Goal: Communication & Community: Answer question/provide support

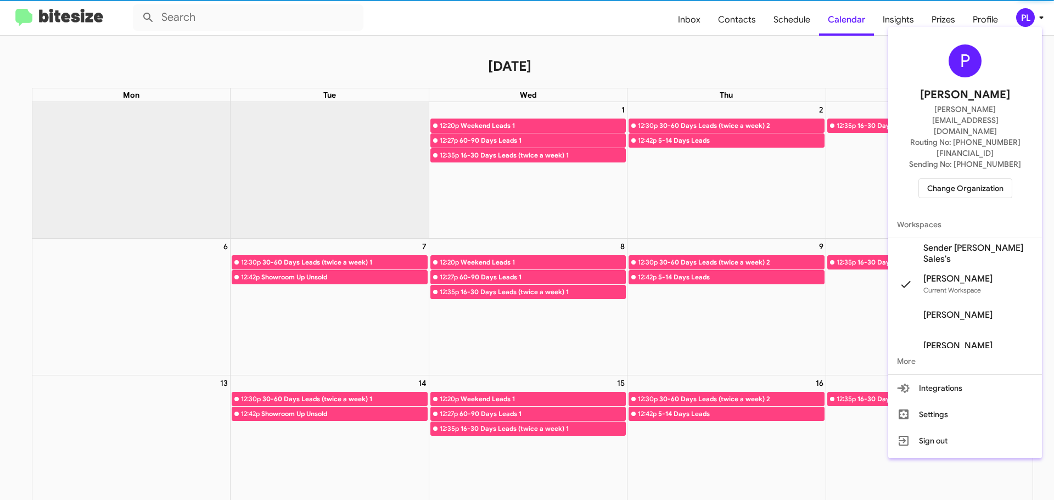
click at [967, 179] on span "Change Organization" at bounding box center [965, 188] width 76 height 19
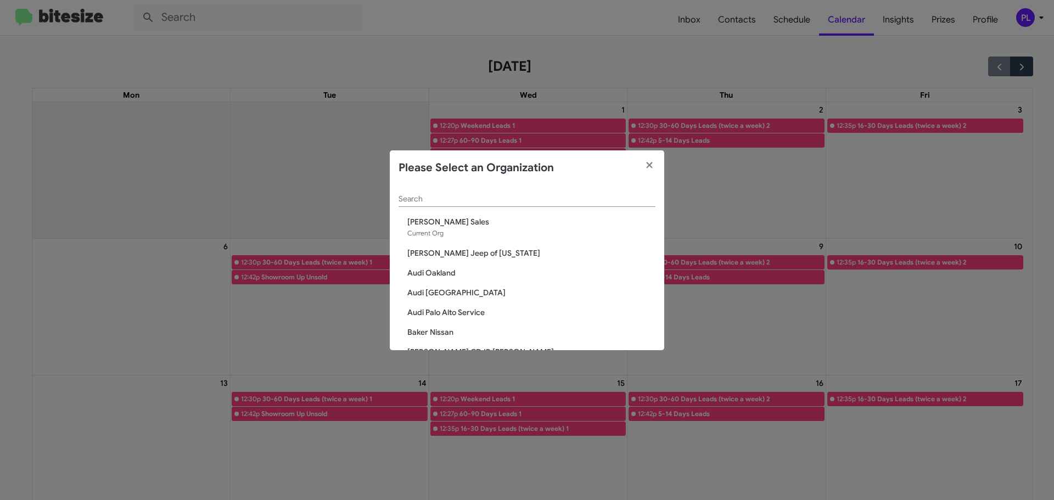
click at [460, 201] on input "Search" at bounding box center [526, 199] width 257 height 9
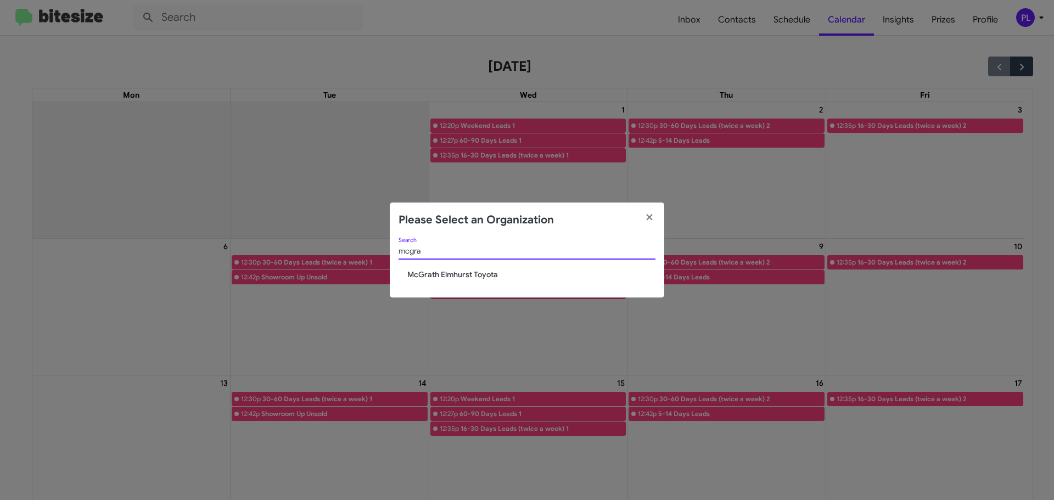
type input "mcgra"
click at [481, 278] on span "McGrath Elmhurst Toyota" at bounding box center [531, 274] width 248 height 11
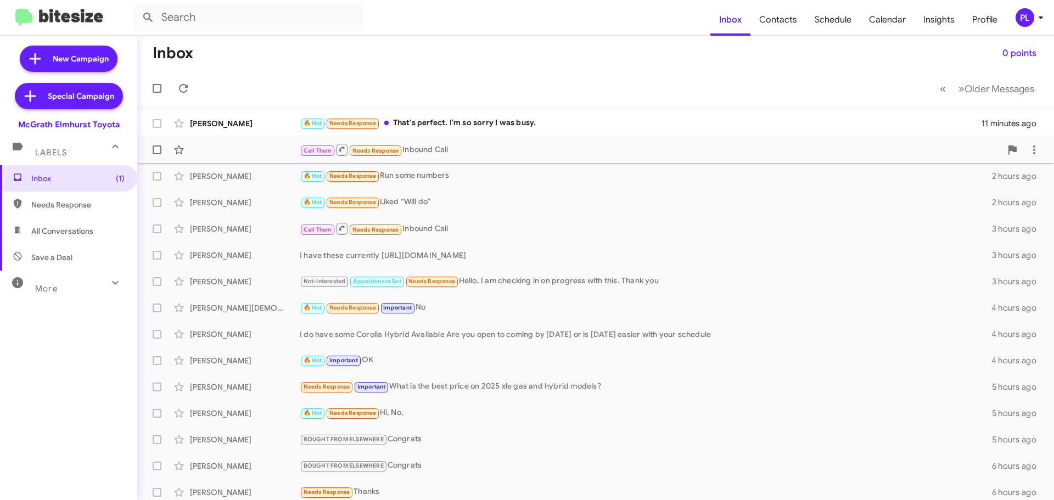
click at [423, 147] on div "Call Them Needs Response Inbound Call" at bounding box center [650, 150] width 701 height 14
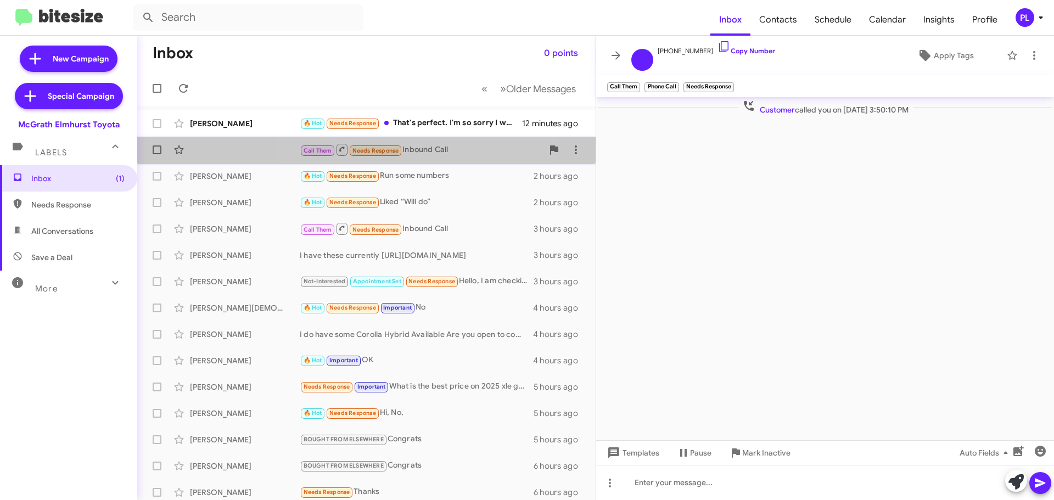
click at [419, 145] on div "Call Them Needs Response Inbound Call" at bounding box center [421, 150] width 243 height 14
click at [426, 151] on div "Call Them Needs Response Inbound Call" at bounding box center [421, 150] width 243 height 14
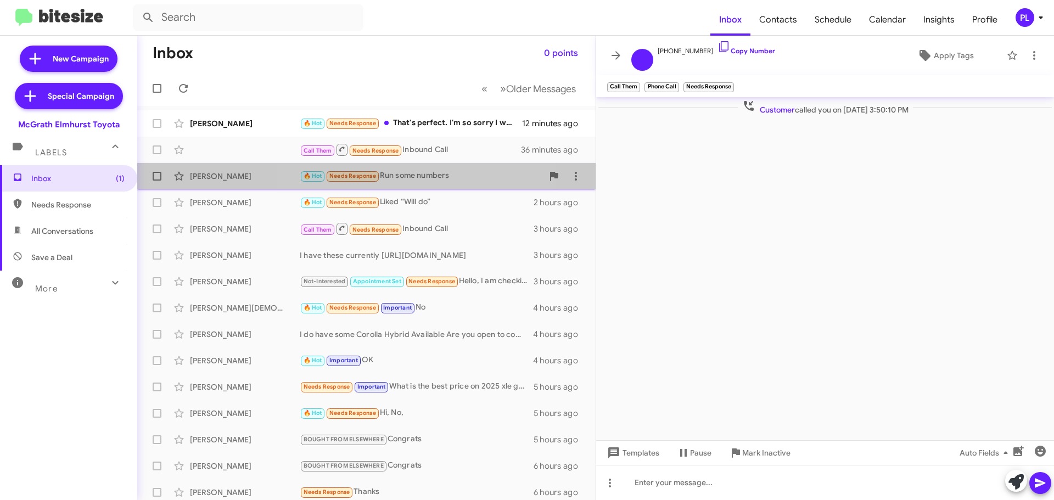
click at [420, 173] on div "🔥 Hot Needs Response Run some numbers" at bounding box center [421, 176] width 243 height 13
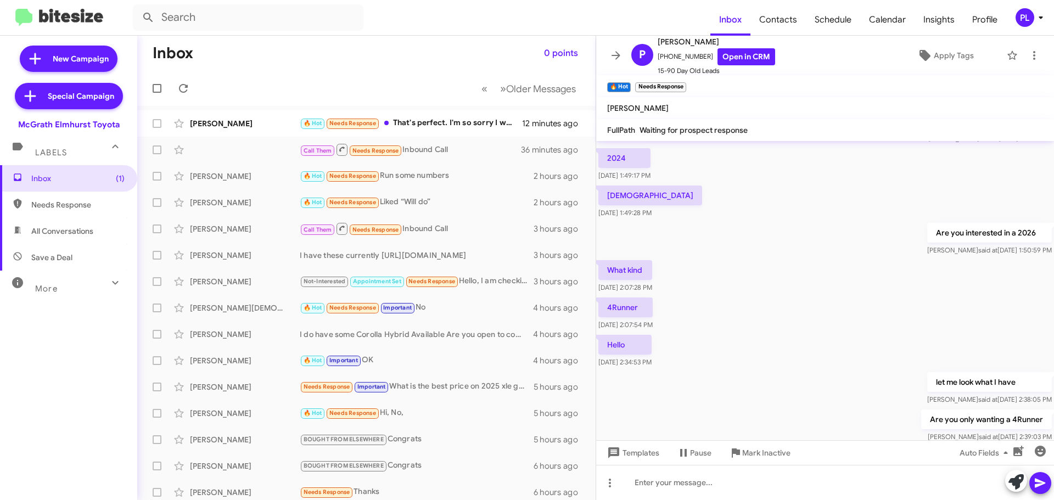
scroll to position [324, 0]
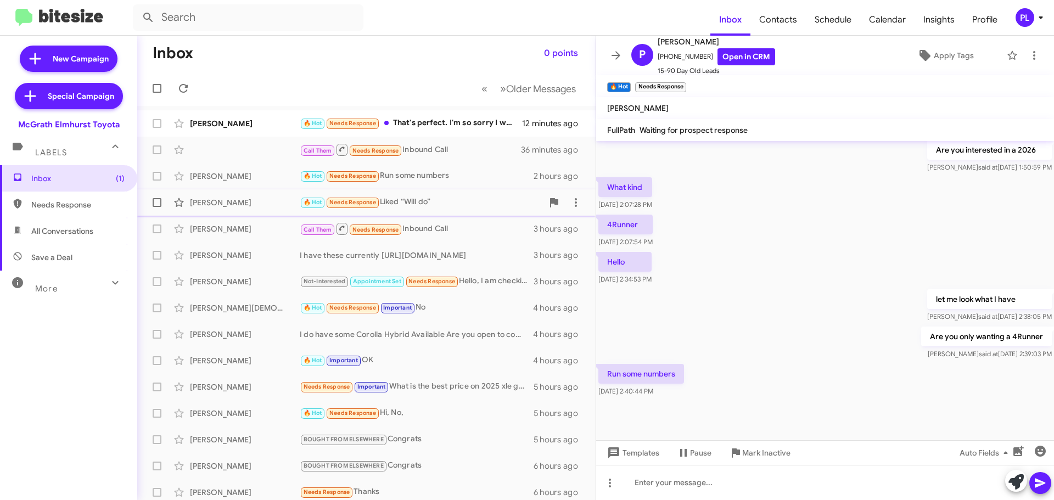
click at [256, 210] on div "Mohammed Talha 🔥 Hot Needs Response Liked “Will do” 2 hours ago" at bounding box center [366, 203] width 441 height 22
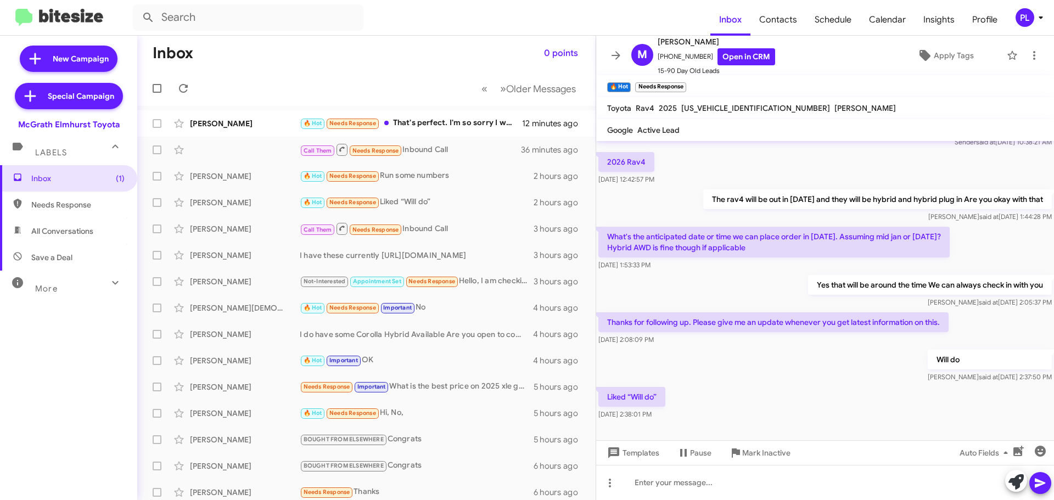
scroll to position [116, 0]
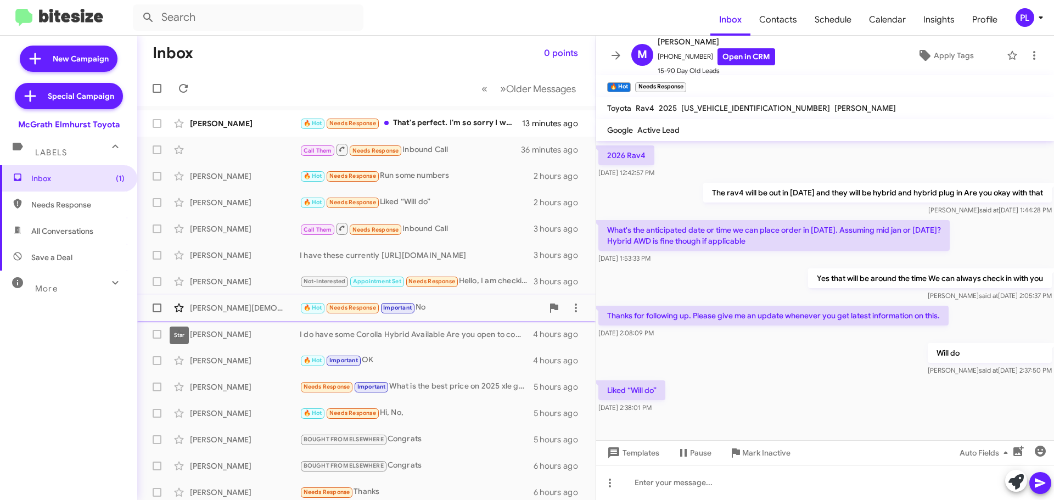
click at [188, 313] on span at bounding box center [179, 307] width 22 height 13
click at [211, 314] on div "Imran Mohammed 🔥 Hot Needs Response Important No 4 hours ago" at bounding box center [366, 308] width 441 height 22
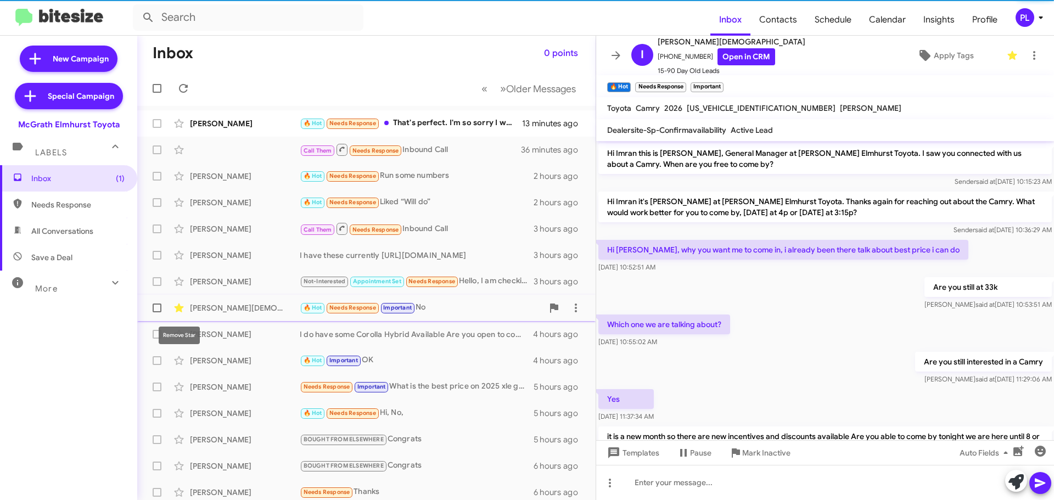
click at [179, 306] on icon at bounding box center [178, 307] width 9 height 9
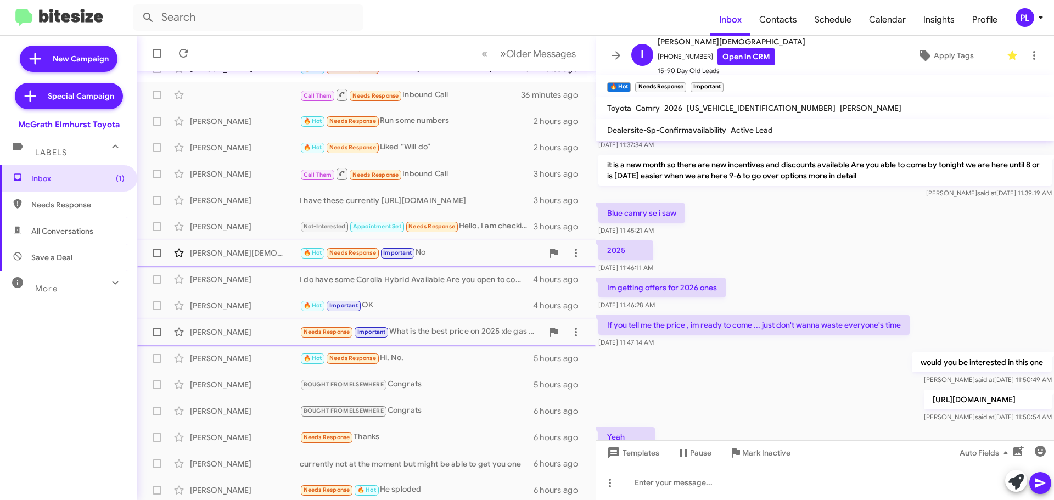
scroll to position [274, 0]
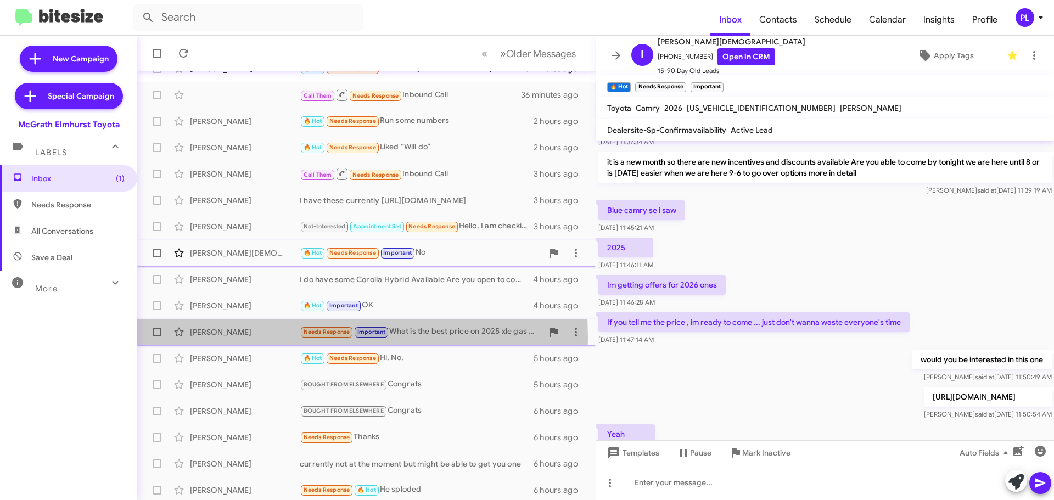
click at [233, 338] on div "Malgorzata Bruynseels Needs Response Important What is the best price on 2025 x…" at bounding box center [366, 332] width 441 height 22
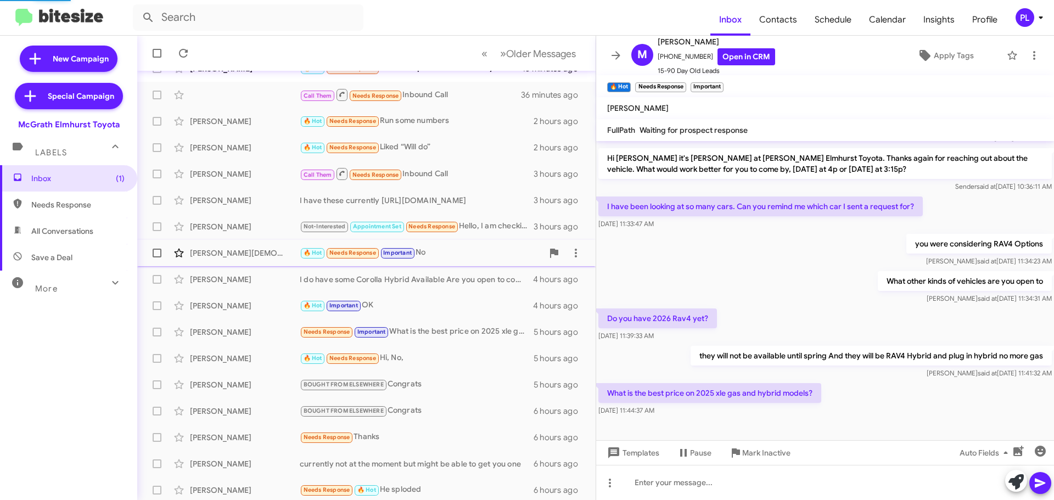
scroll to position [43, 0]
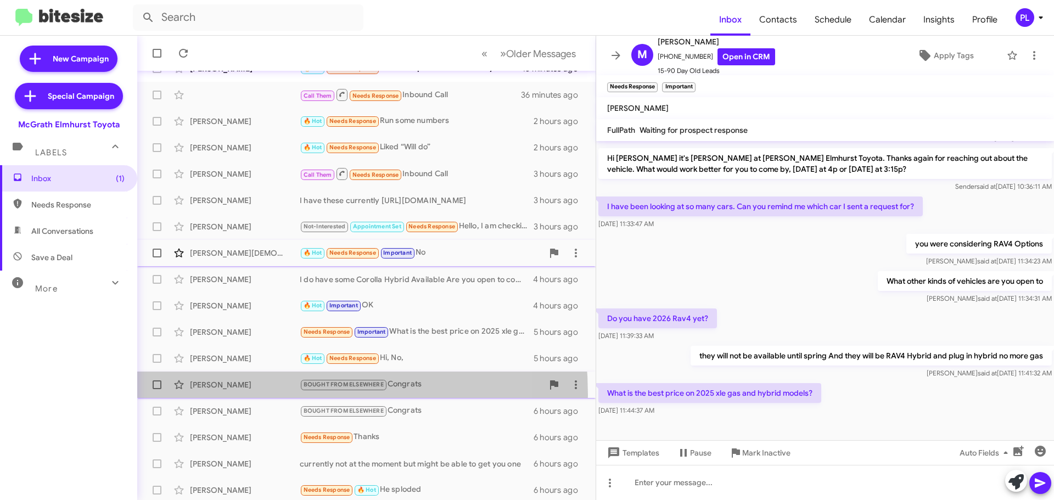
click at [211, 395] on div "Alberto Flosi BOUGHT FROM ELSEWHERE Congrats 5 hours ago" at bounding box center [366, 385] width 441 height 22
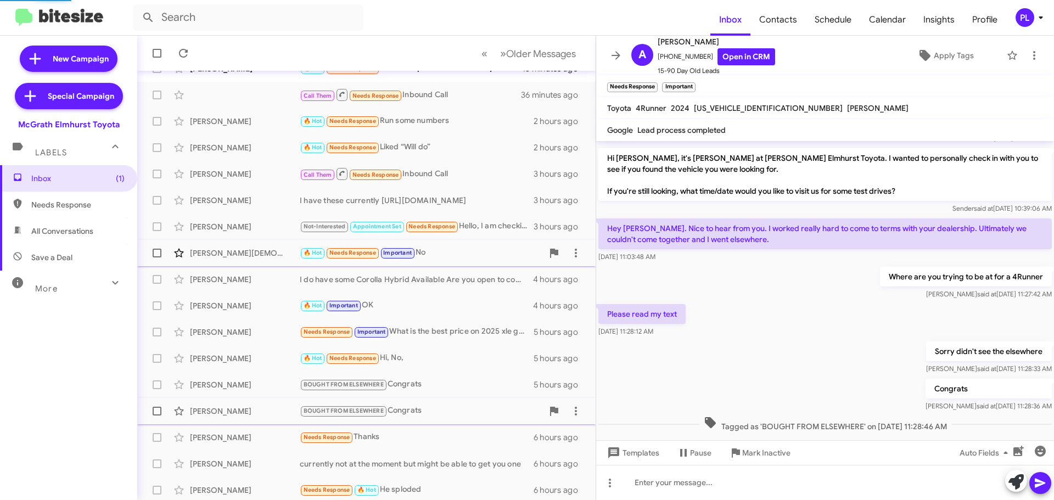
scroll to position [59, 0]
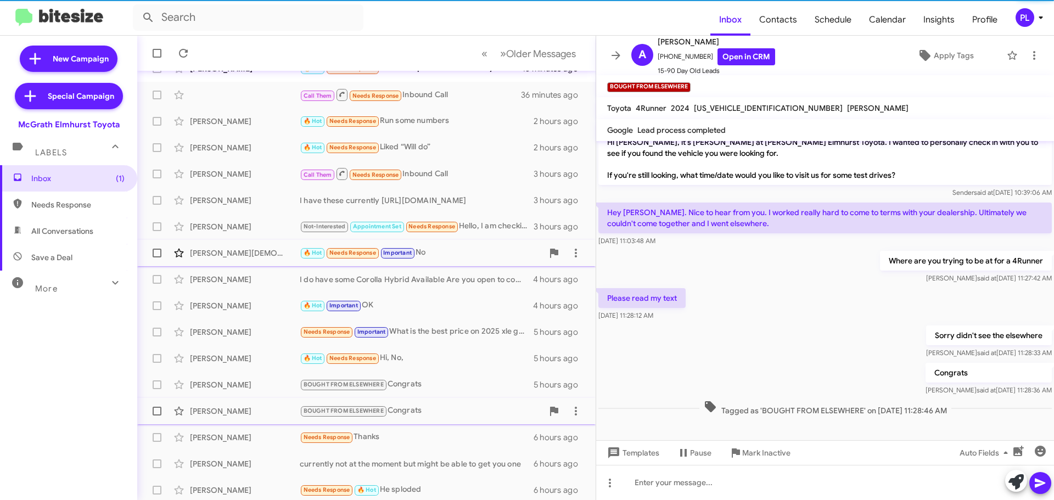
click at [218, 415] on div "Todd Schermer" at bounding box center [245, 411] width 110 height 11
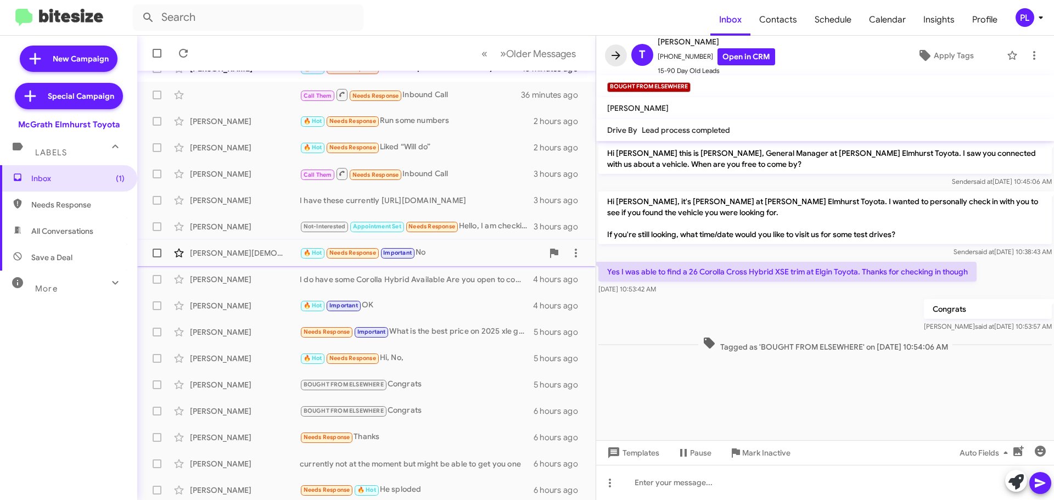
click at [615, 57] on icon at bounding box center [615, 55] width 13 height 13
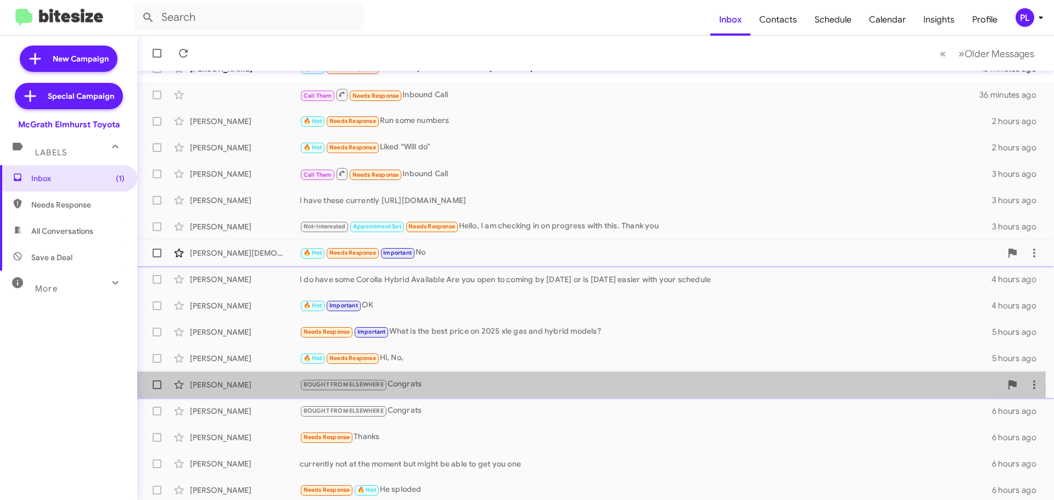
click at [253, 389] on div "Alberto Flosi" at bounding box center [245, 384] width 110 height 11
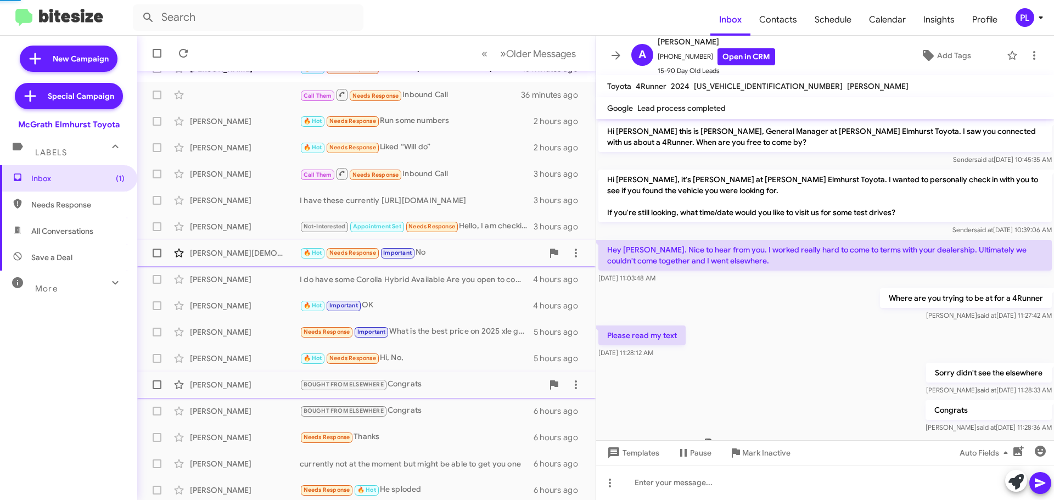
scroll to position [37, 0]
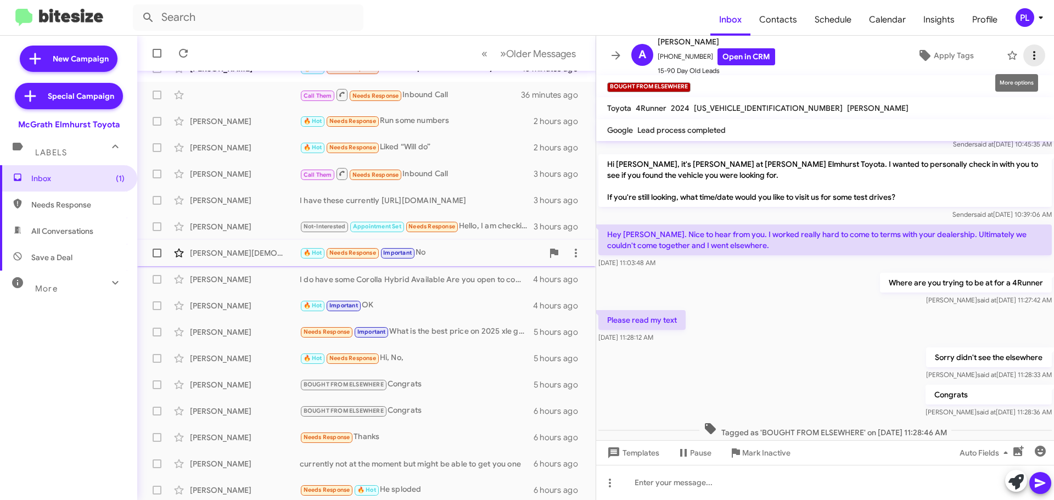
click at [1027, 55] on icon at bounding box center [1033, 55] width 13 height 13
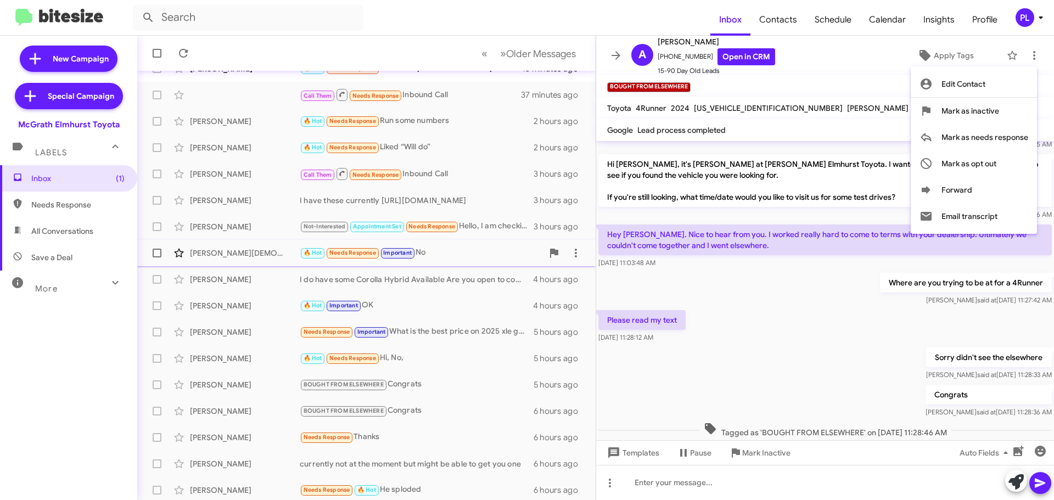
click at [628, 383] on div at bounding box center [527, 250] width 1054 height 500
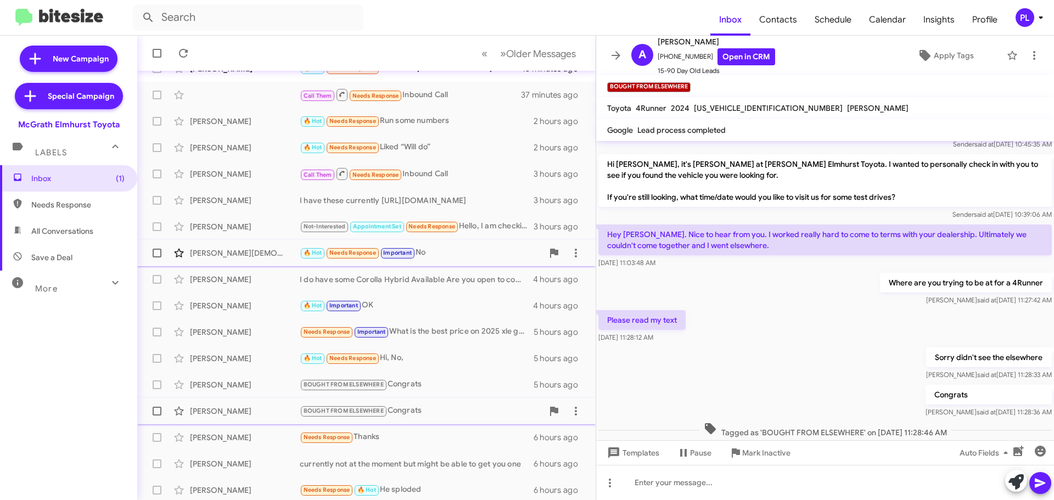
scroll to position [137, 0]
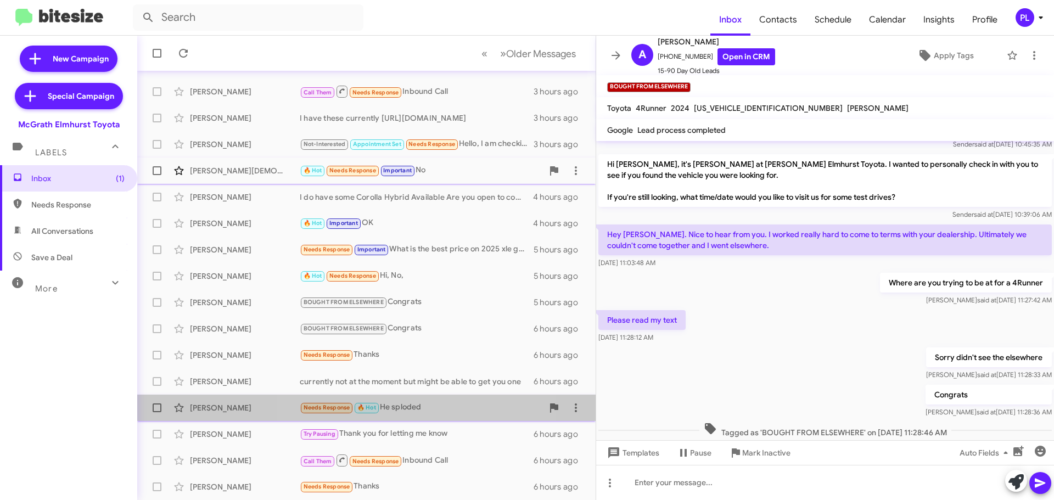
click at [394, 406] on div "Needs Response 🔥 Hot He sploded" at bounding box center [421, 407] width 243 height 13
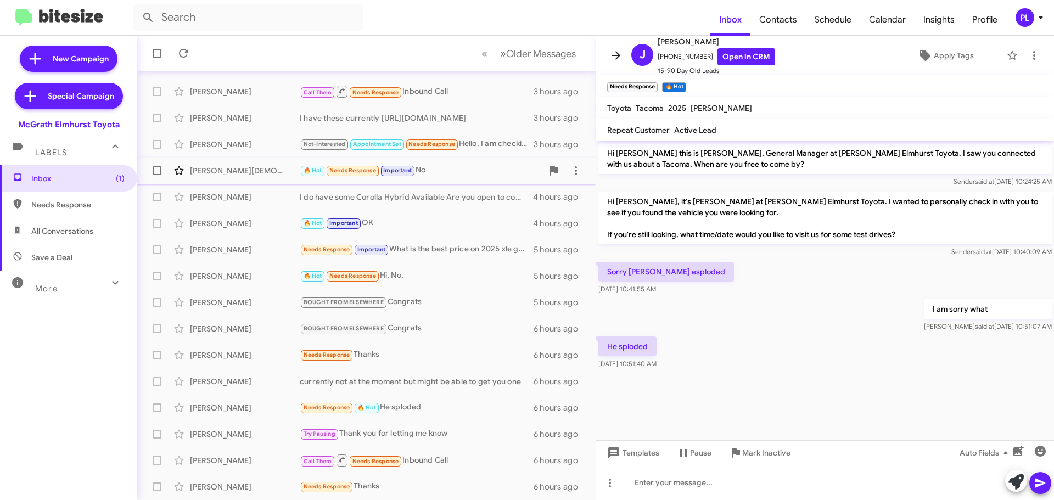
click at [622, 54] on icon at bounding box center [615, 55] width 13 height 13
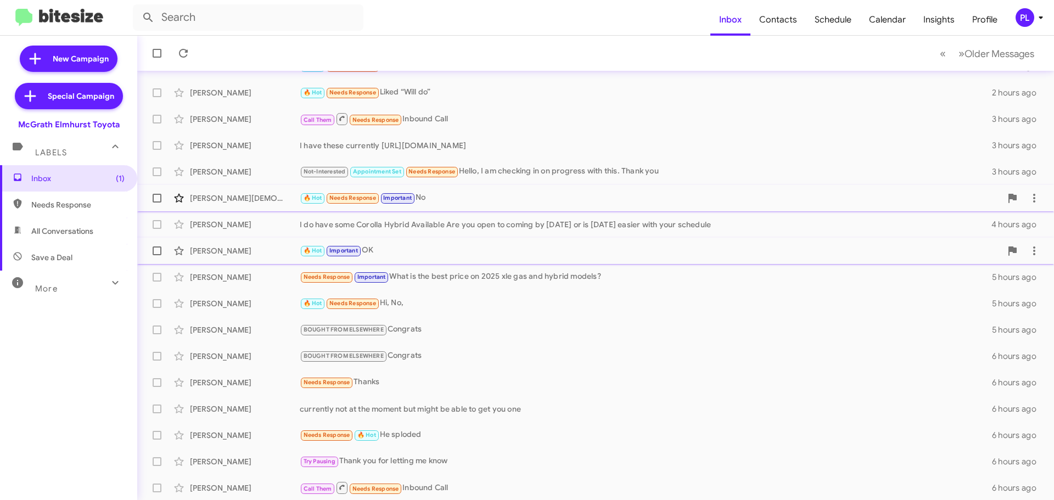
scroll to position [137, 0]
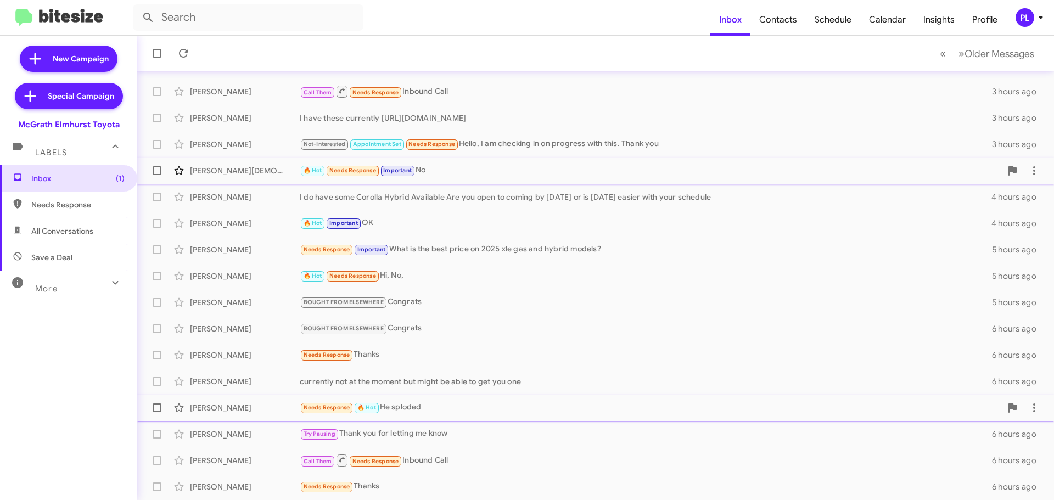
click at [225, 415] on div "John Wawel Needs Response 🔥 Hot He sploded 6 hours ago" at bounding box center [595, 408] width 899 height 22
